Goal: Task Accomplishment & Management: Complete application form

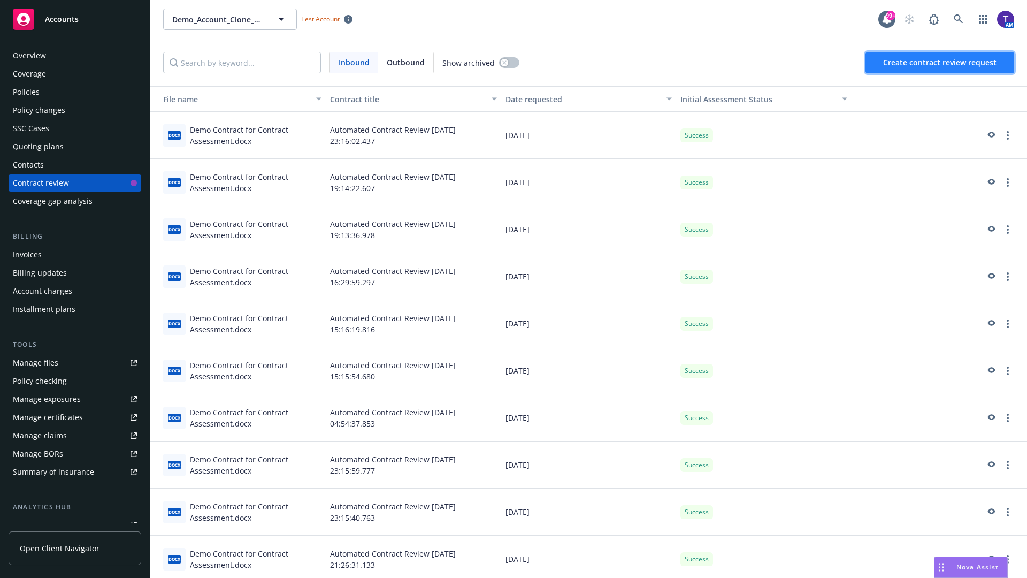
click at [940, 63] on span "Create contract review request" at bounding box center [939, 62] width 113 height 10
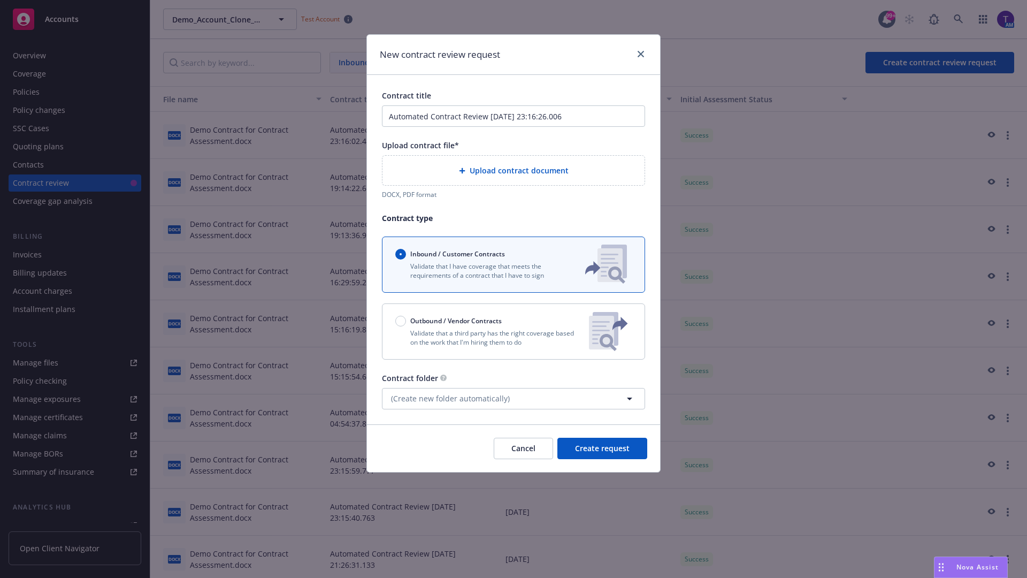
type input "Automated Contract Review [DATE] 23:16:26.006"
click at [514, 331] on p "Validate that a third party has the right coverage based on the work that I'm h…" at bounding box center [487, 337] width 185 height 18
radio input "false"
radio input "true"
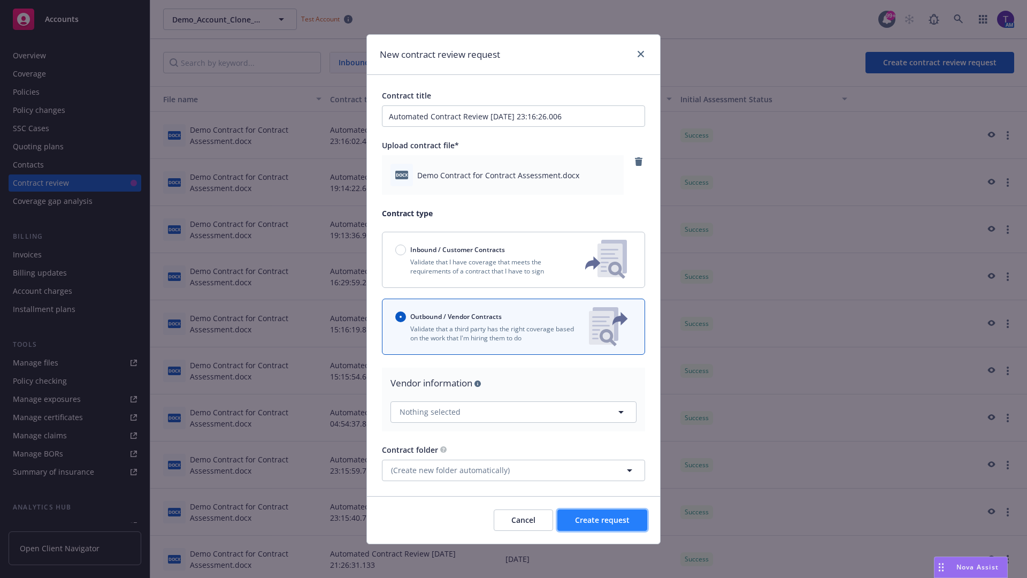
click at [602, 519] on span "Create request" at bounding box center [602, 520] width 55 height 10
